Goal: Find contact information: Find contact information

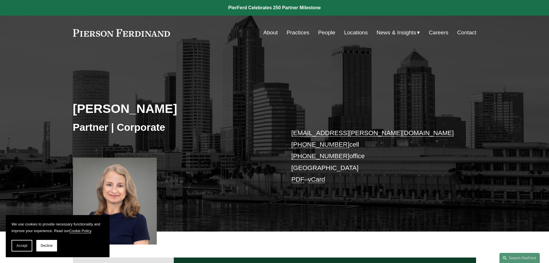
click at [351, 33] on link "Locations" at bounding box center [356, 32] width 24 height 11
click at [297, 182] on link "PDF" at bounding box center [297, 179] width 13 height 7
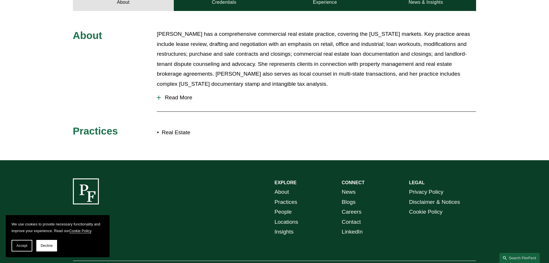
scroll to position [293, 0]
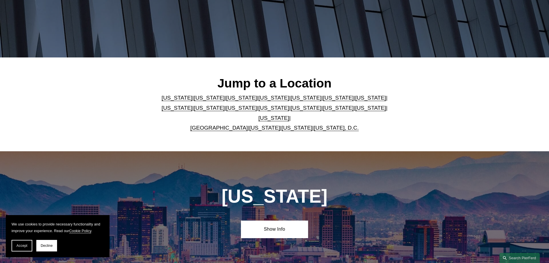
click at [291, 101] on link "[US_STATE]" at bounding box center [306, 98] width 31 height 6
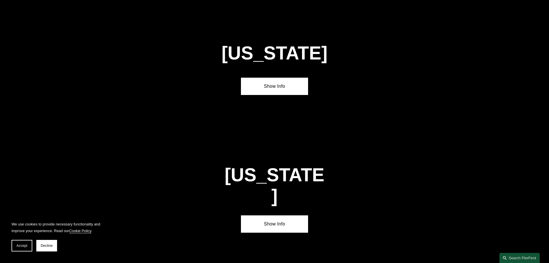
scroll to position [747, 0]
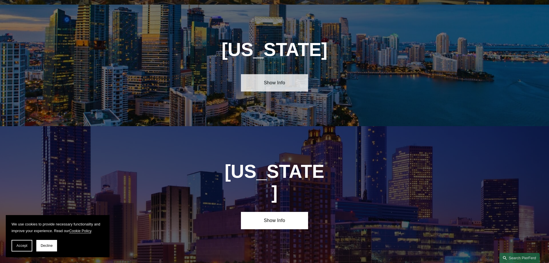
click at [286, 75] on link "Show Info" at bounding box center [274, 82] width 67 height 17
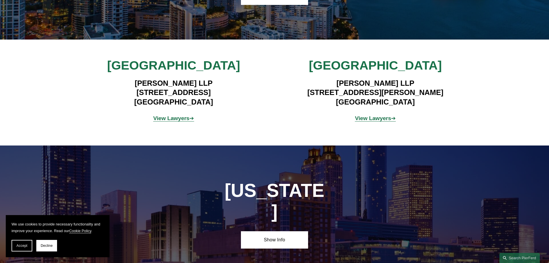
scroll to position [805, 0]
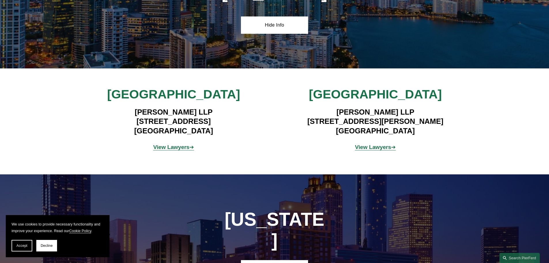
drag, startPoint x: 25, startPoint y: 245, endPoint x: 191, endPoint y: 208, distance: 169.7
click at [25, 244] on span "Accept" at bounding box center [21, 245] width 11 height 4
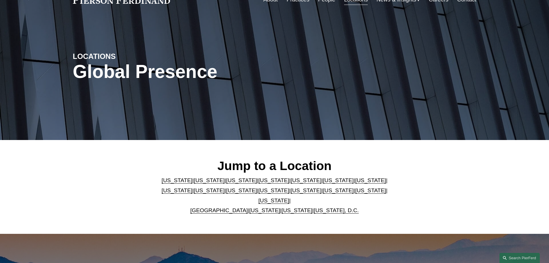
scroll to position [58, 0]
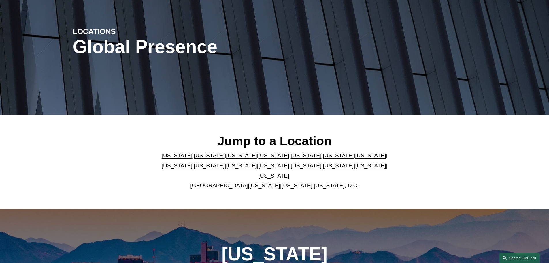
scroll to position [115, 0]
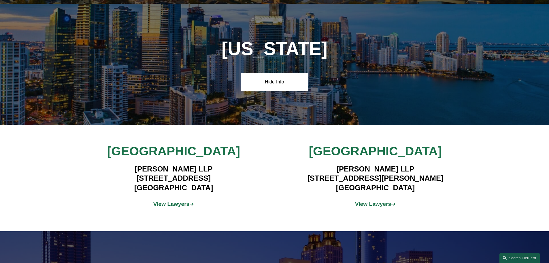
scroll to position [749, 0]
